Goal: Obtain resource: Download file/media

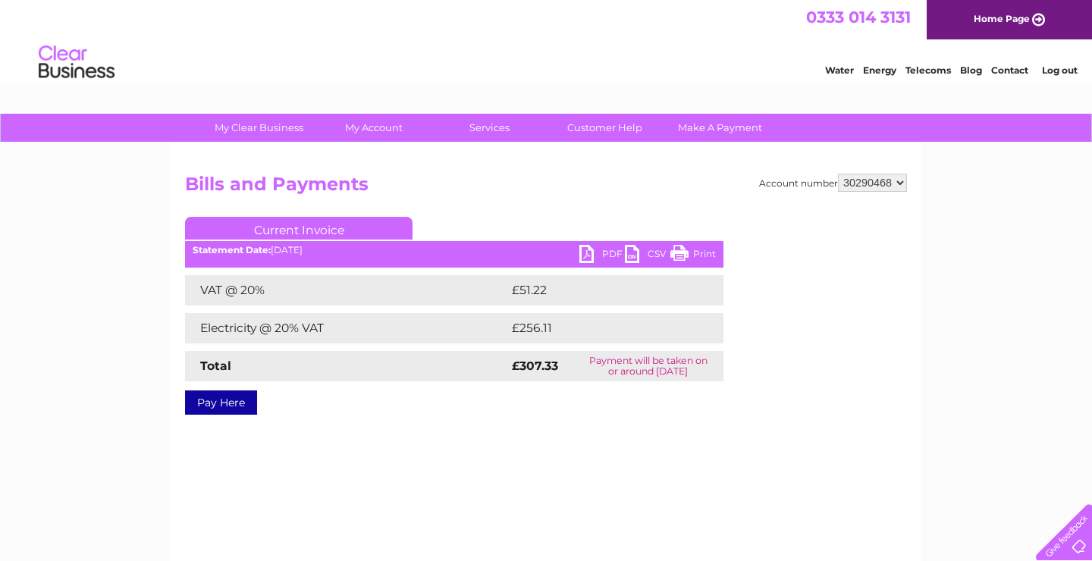
click at [838, 174] on select "337228 382500 439338 442724 442887 444861 444869 445778 447015 452092 452130 45…" at bounding box center [872, 183] width 69 height 18
select select "30298139"
click option "30298139" at bounding box center [0, 0] width 0 height 0
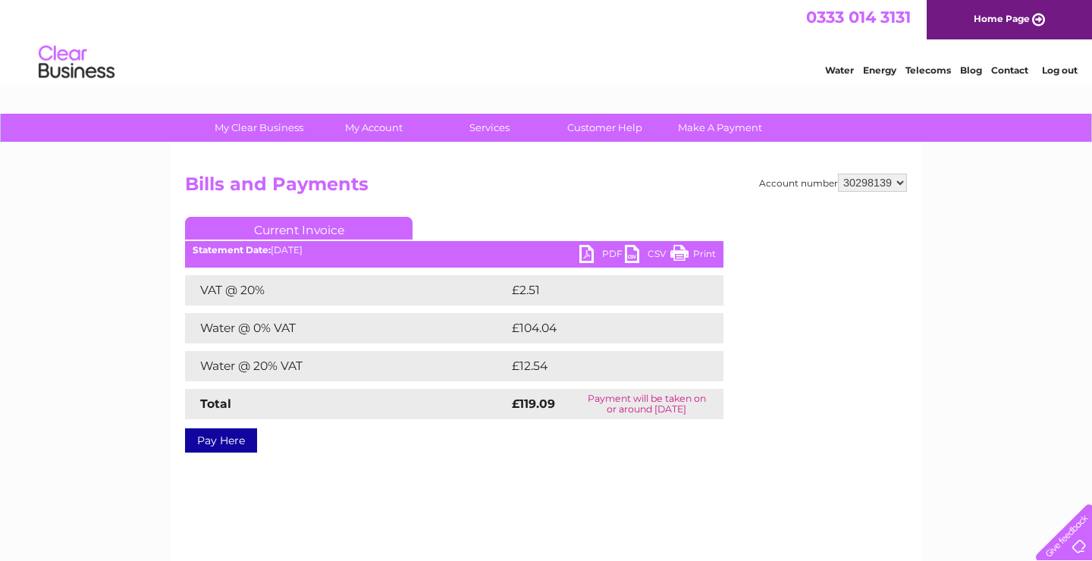
click at [612, 252] on link "PDF" at bounding box center [601, 256] width 45 height 22
